Goal: Find specific page/section: Find specific page/section

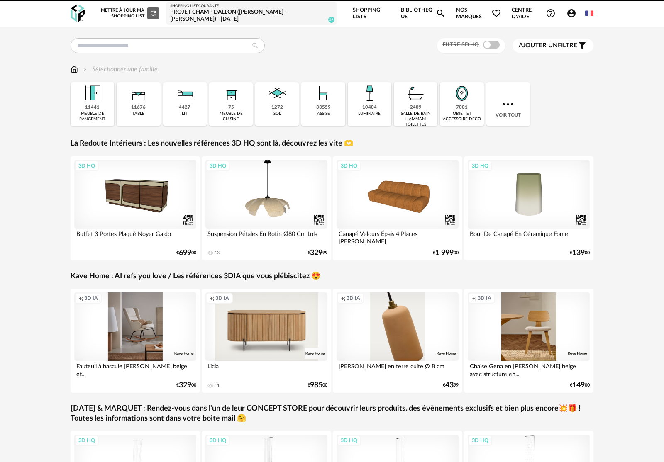
click at [468, 20] on span "Nos marques Heart Outline icon" at bounding box center [478, 13] width 45 height 27
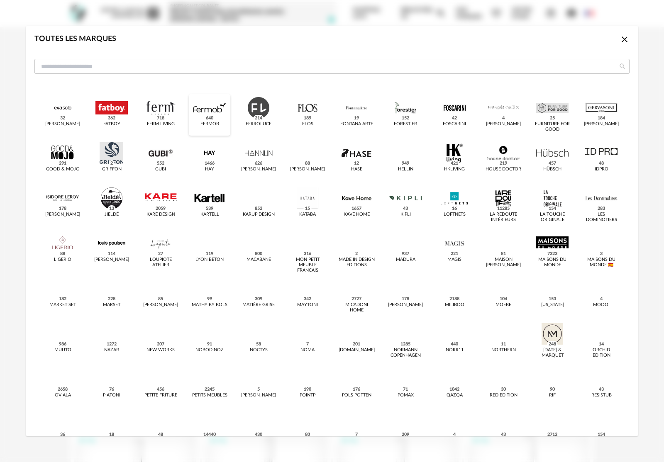
scroll to position [298, 0]
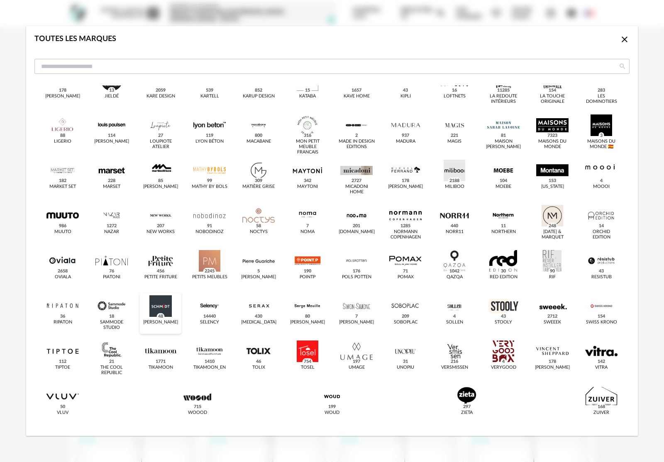
click at [169, 313] on div "dialog" at bounding box center [160, 306] width 32 height 22
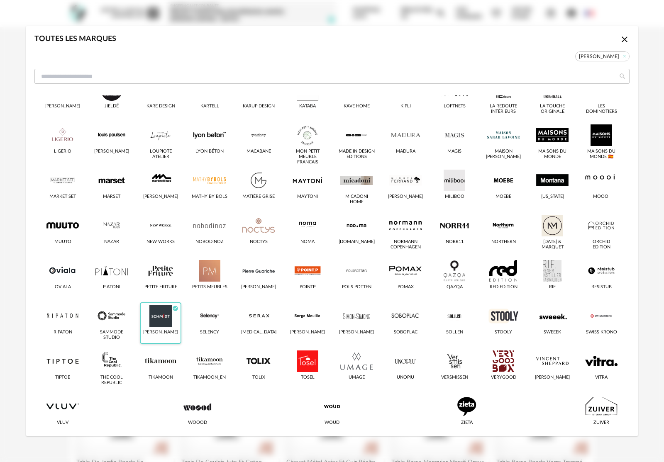
scroll to position [308, 0]
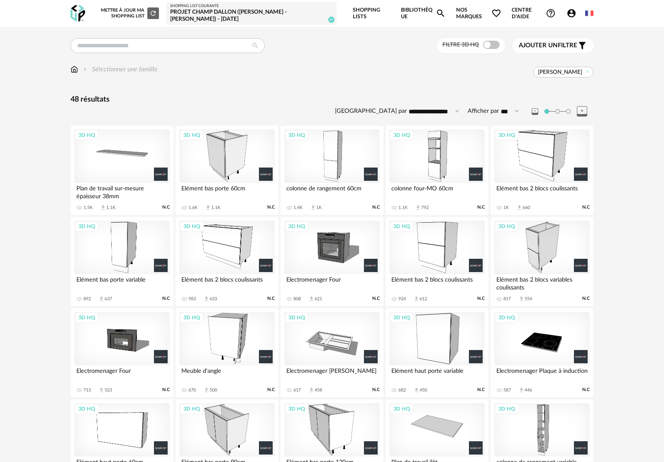
click at [234, 168] on div "3D HQ" at bounding box center [226, 156] width 95 height 54
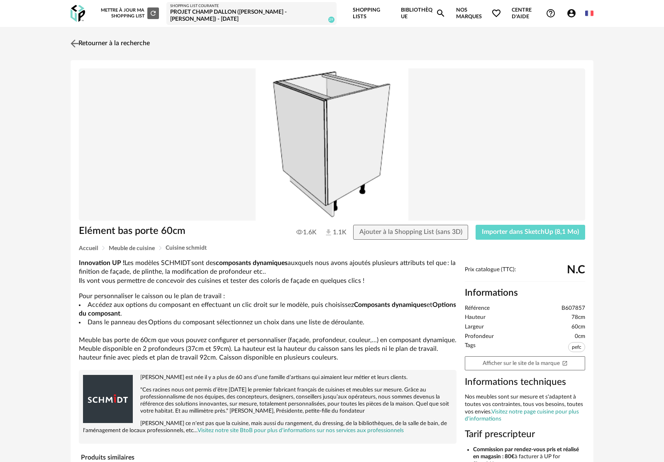
click at [137, 43] on link "Retourner à la recherche" at bounding box center [108, 43] width 81 height 18
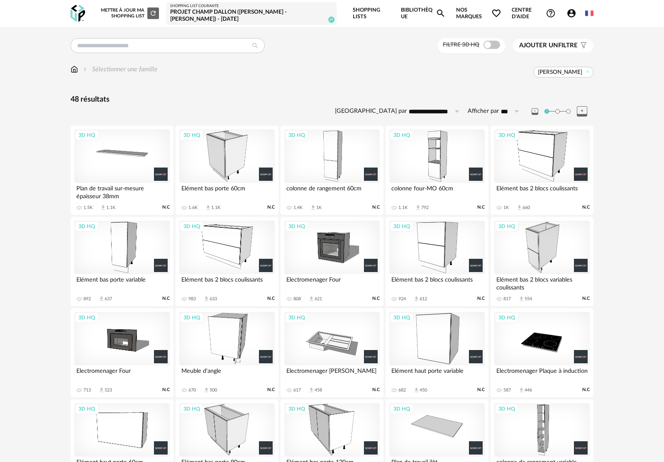
click at [233, 161] on div "3D HQ" at bounding box center [226, 156] width 95 height 54
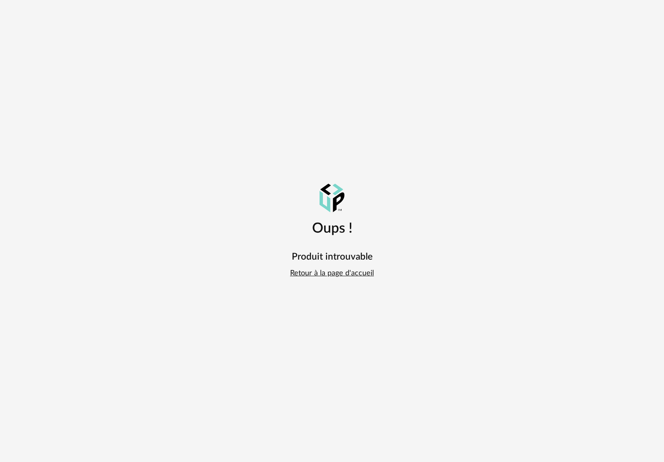
click at [332, 276] on link "Retour à la page d'accueil" at bounding box center [332, 274] width 84 height 10
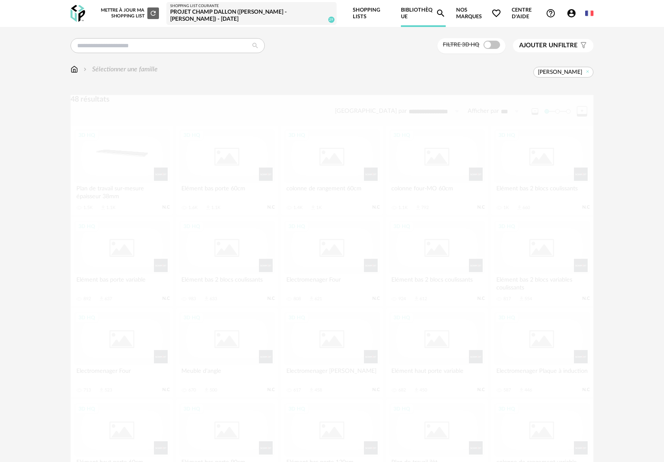
click at [462, 14] on span "Nos marques Heart Outline icon" at bounding box center [478, 13] width 45 height 27
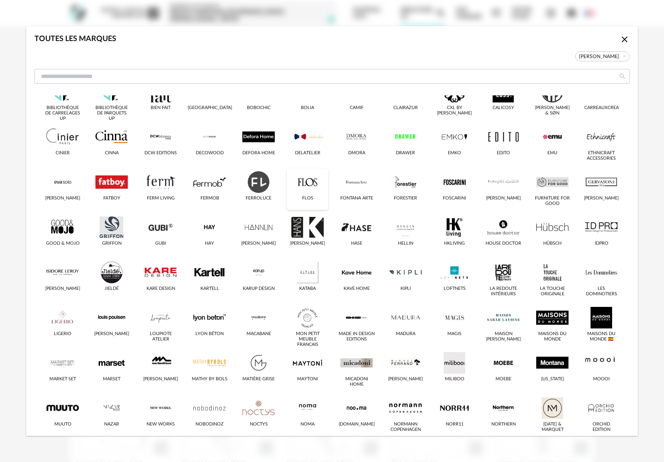
scroll to position [308, 0]
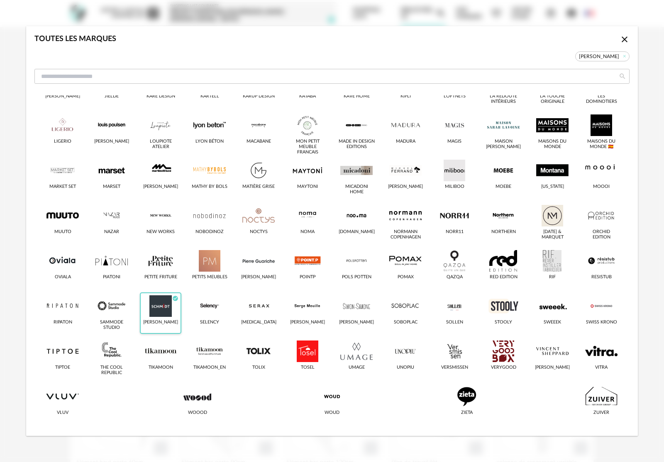
click at [161, 320] on div "[PERSON_NAME]" at bounding box center [160, 322] width 35 height 5
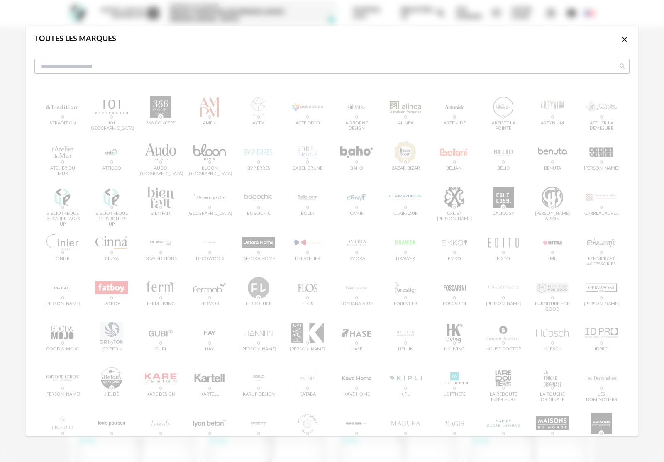
click at [625, 42] on icon "Close icon" at bounding box center [625, 39] width 10 height 10
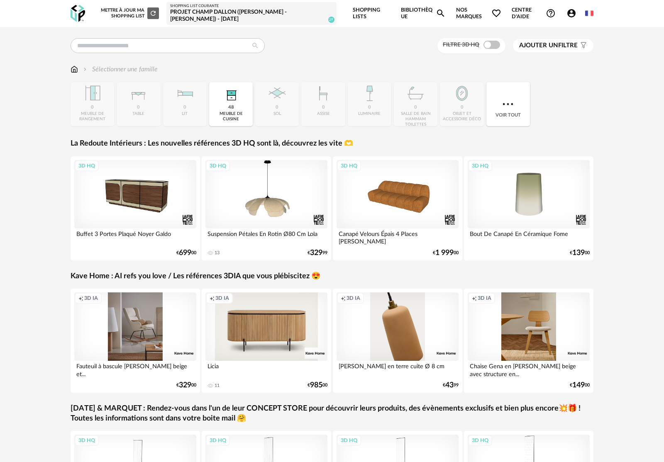
click at [463, 11] on span "Nos marques Heart Outline icon" at bounding box center [478, 13] width 45 height 27
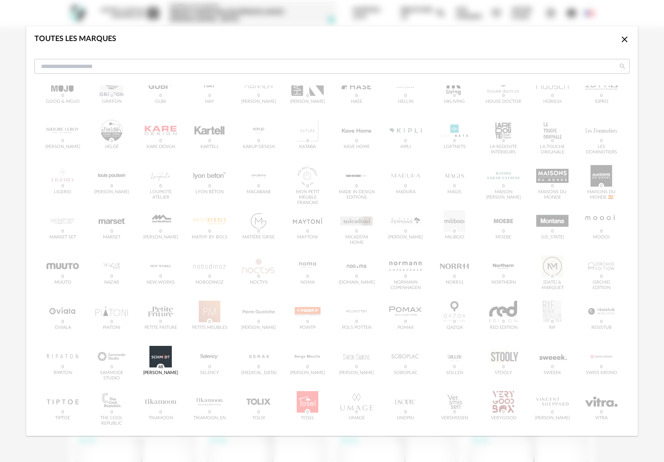
scroll to position [298, 0]
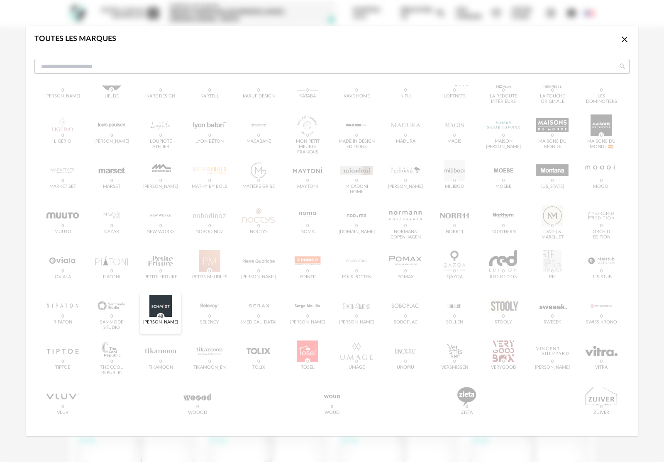
click at [171, 312] on div "dialog" at bounding box center [160, 306] width 32 height 22
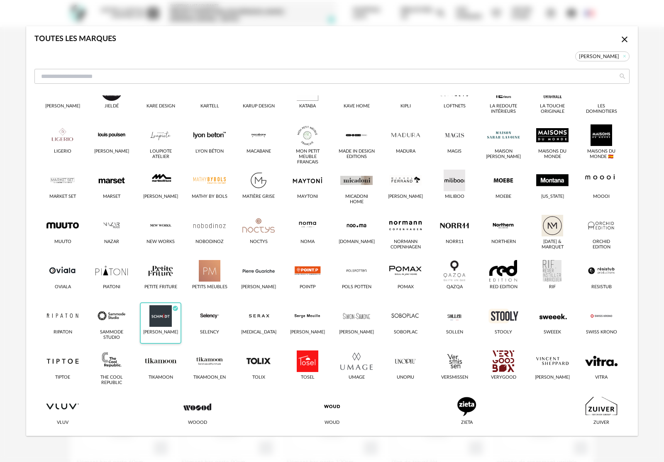
scroll to position [308, 0]
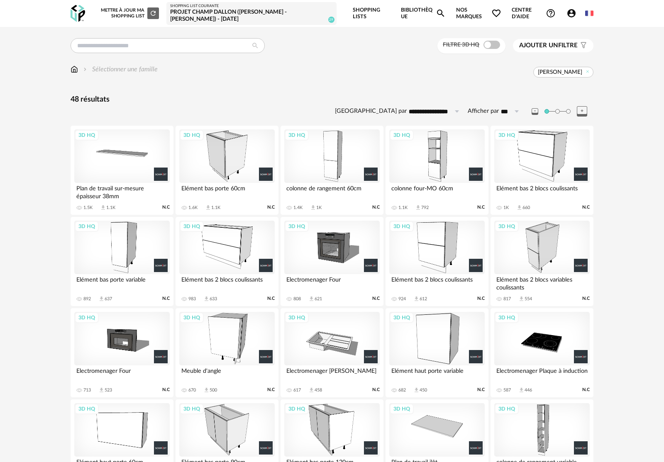
click at [220, 166] on div "3D HQ" at bounding box center [226, 156] width 95 height 54
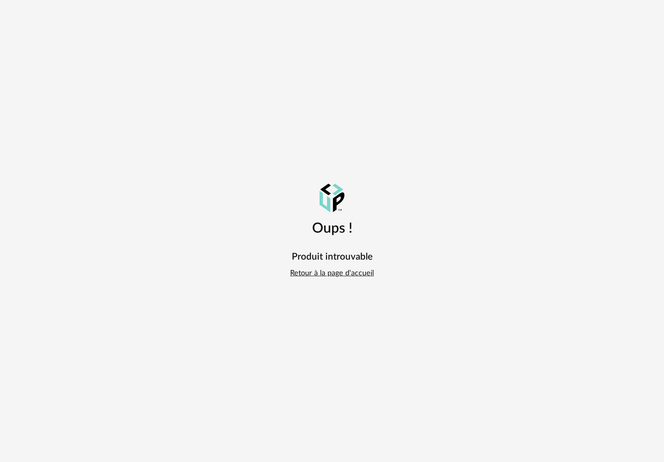
click at [147, 75] on div "Oups ! Produit introuvable Retour à la page d'accueil" at bounding box center [332, 231] width 664 height 462
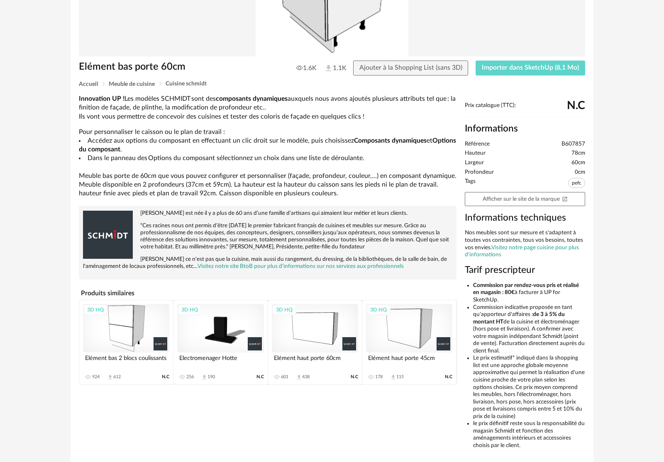
scroll to position [199, 0]
